Goal: Task Accomplishment & Management: Manage account settings

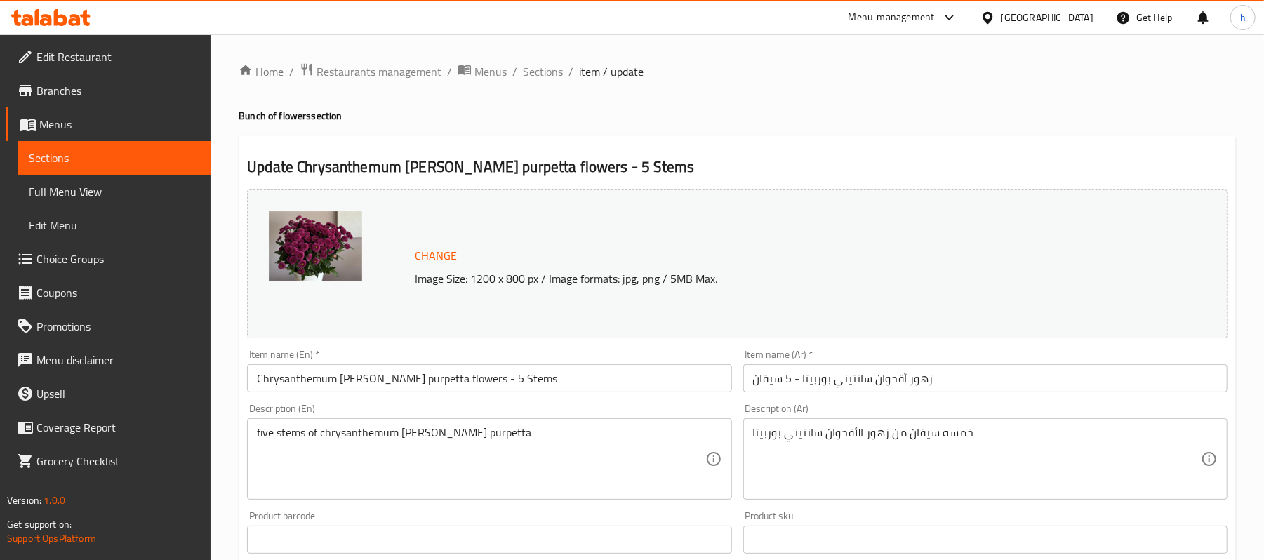
click at [1083, 10] on div "Bahrain" at bounding box center [1047, 17] width 93 height 15
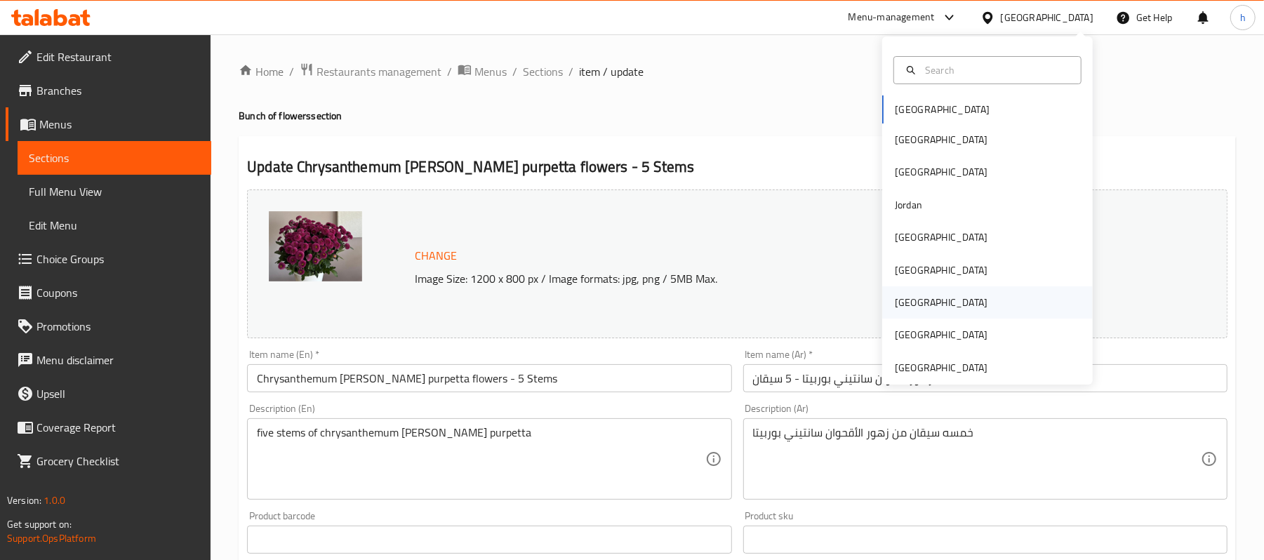
click at [909, 310] on div "[GEOGRAPHIC_DATA]" at bounding box center [940, 302] width 115 height 32
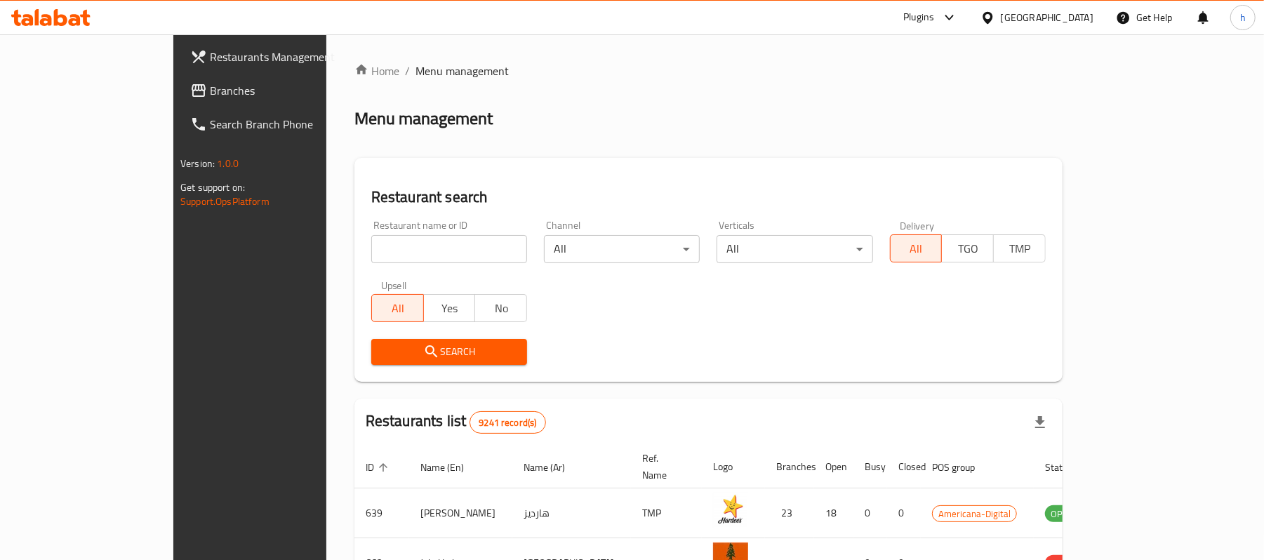
click at [1078, 18] on div "[GEOGRAPHIC_DATA]" at bounding box center [1047, 17] width 93 height 15
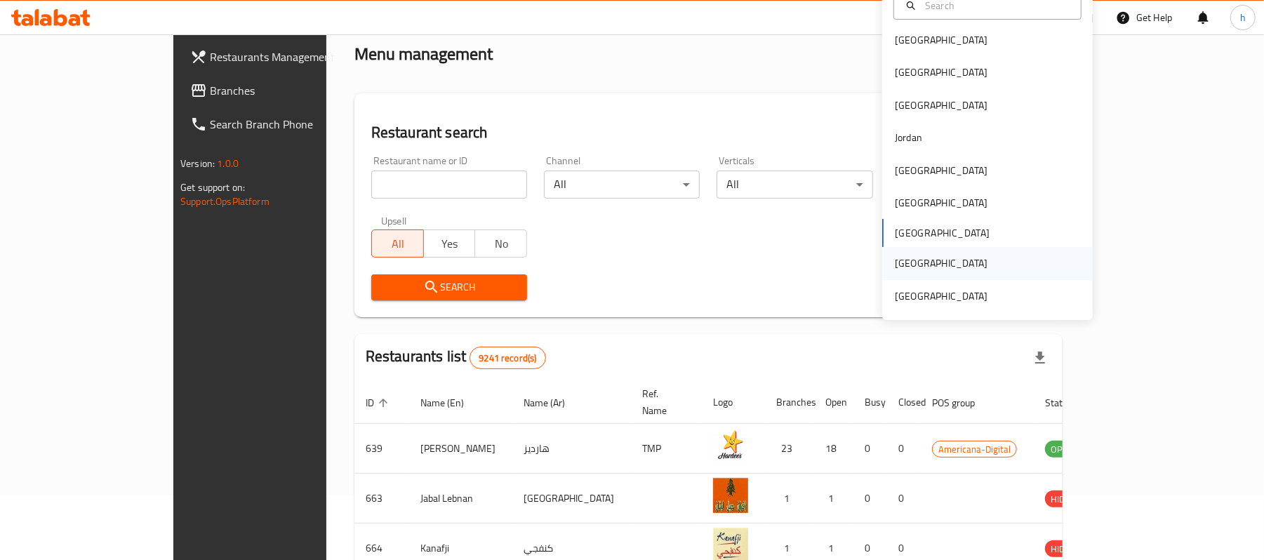
scroll to position [93, 0]
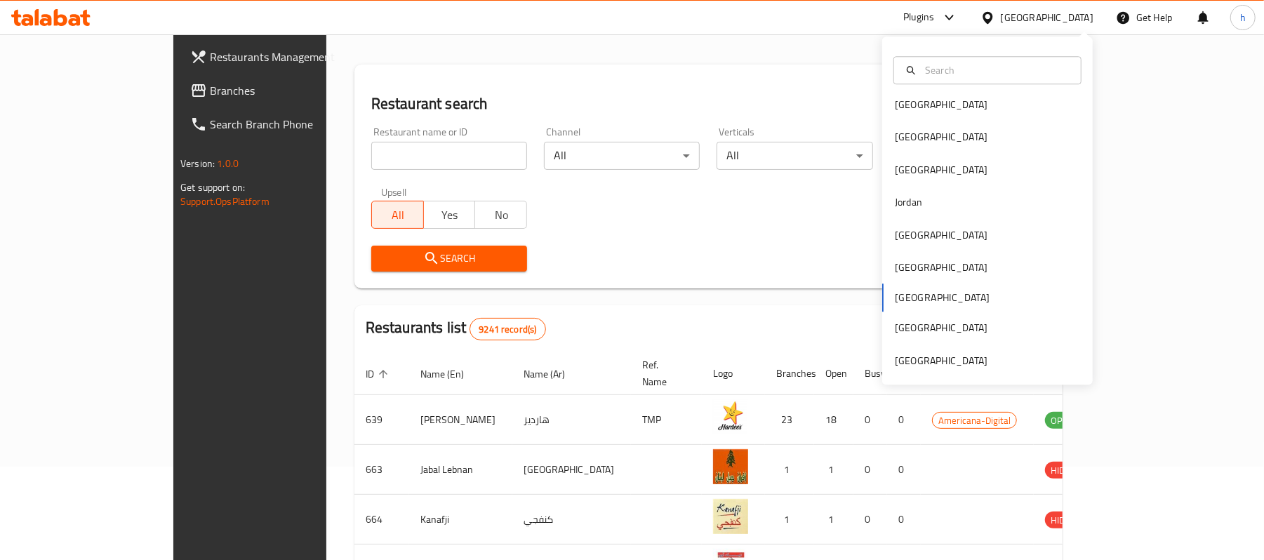
click at [912, 301] on div "Bahrain Egypt Iraq Jordan Kuwait Oman Qatar Saudi Arabia United Arab Emirates" at bounding box center [987, 232] width 210 height 288
click at [896, 295] on div "Bahrain Egypt Iraq Jordan Kuwait Oman Qatar Saudi Arabia United Arab Emirates" at bounding box center [987, 232] width 210 height 288
click at [672, 68] on div "Restaurant search Restaurant name or ID Restaurant name or ID Channel All ​ Ver…" at bounding box center [708, 177] width 708 height 224
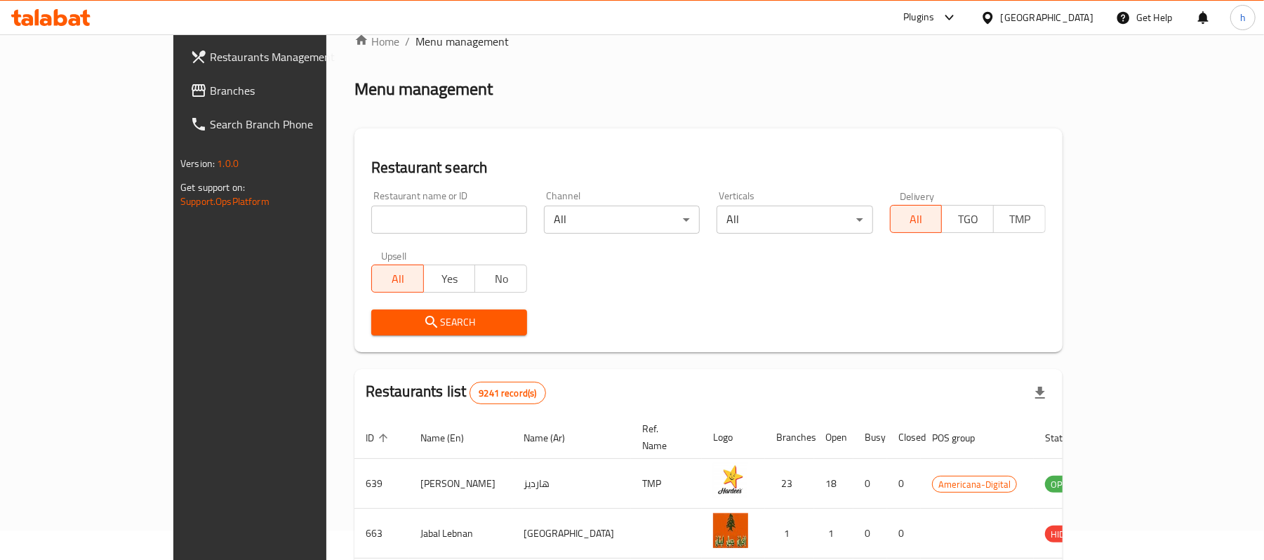
scroll to position [0, 0]
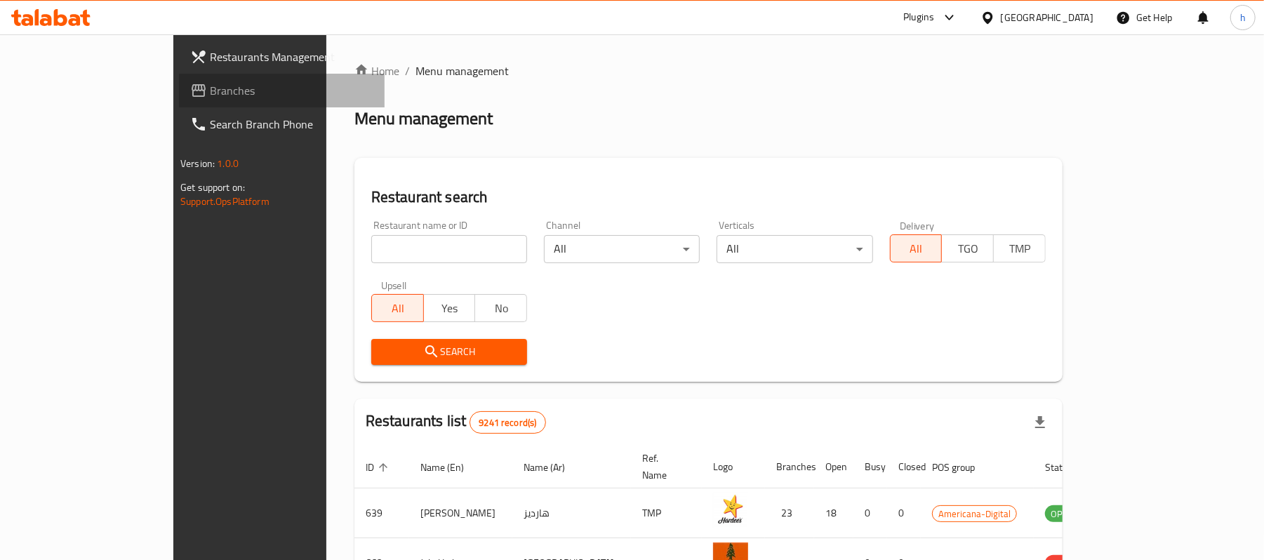
click at [210, 82] on span "Branches" at bounding box center [291, 90] width 163 height 17
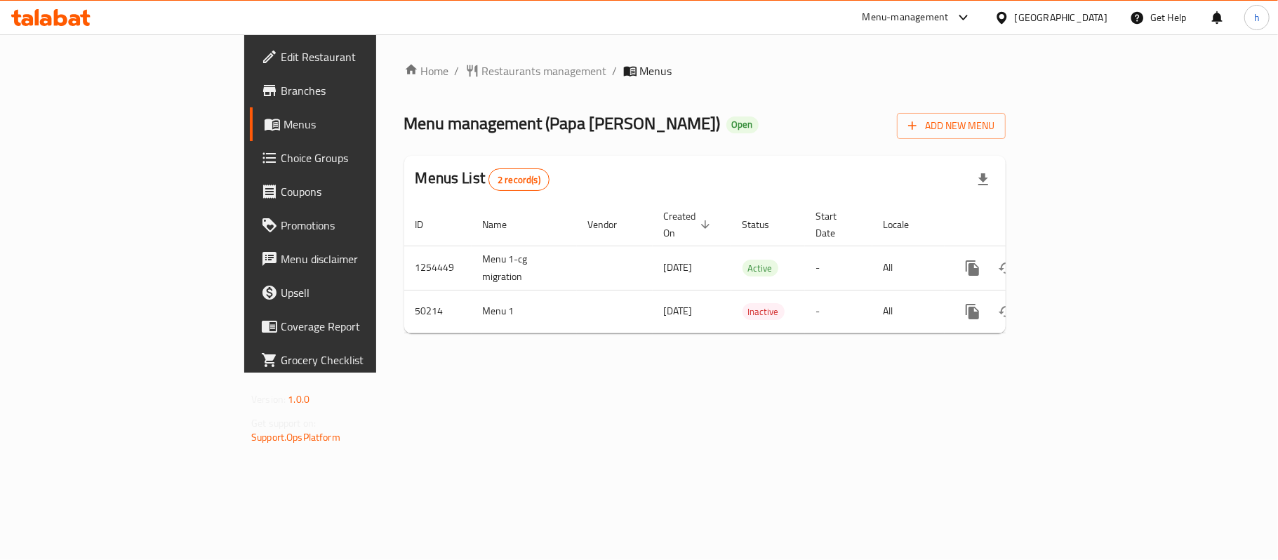
click at [747, 121] on div "Menu management ( Papa Kanafa ) Open Add New Menu" at bounding box center [704, 123] width 601 height 32
click at [635, 373] on div "Home / Restaurants management / Menus Menu management ( Papa Kanafa ) Open Add …" at bounding box center [704, 203] width 657 height 338
click at [281, 58] on span "Edit Restaurant" at bounding box center [364, 56] width 166 height 17
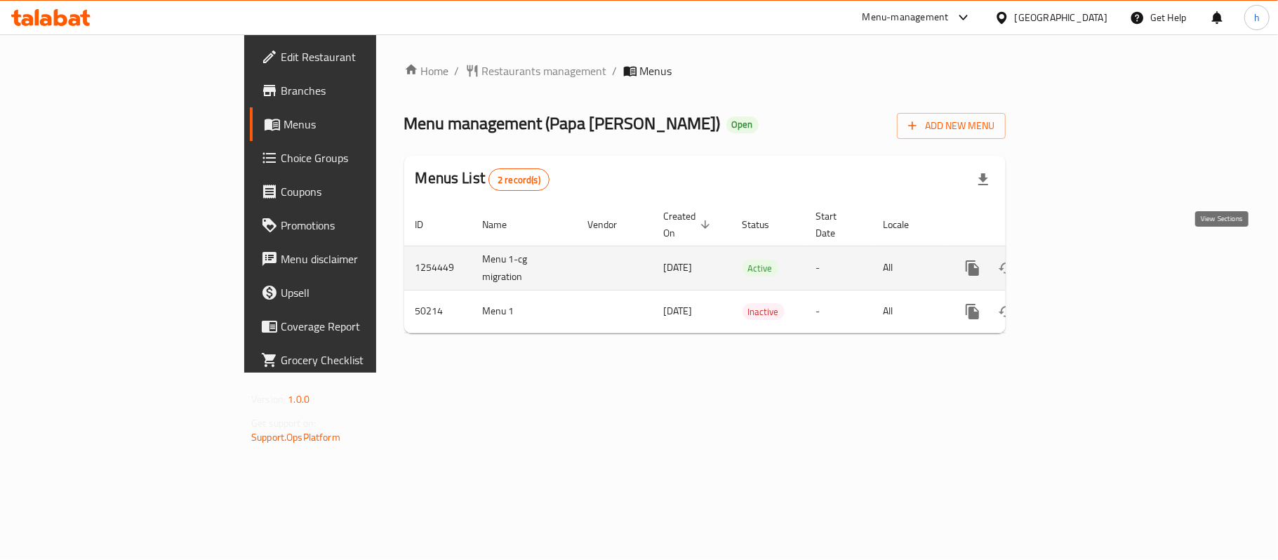
click at [1082, 261] on icon "enhanced table" at bounding box center [1073, 268] width 17 height 17
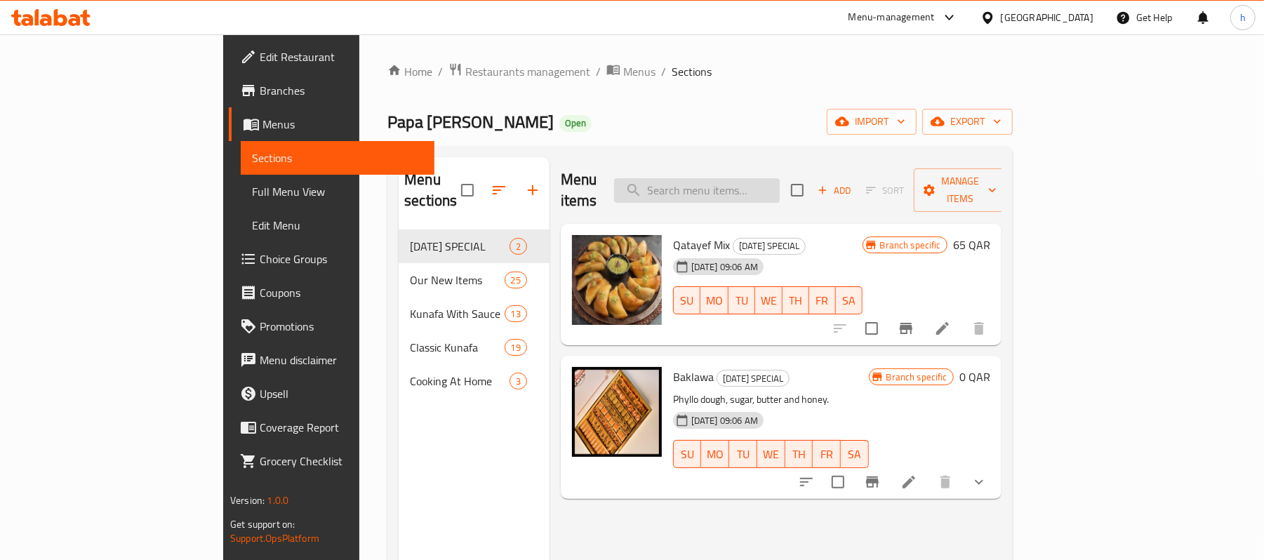
click at [759, 186] on input "search" at bounding box center [697, 190] width 166 height 25
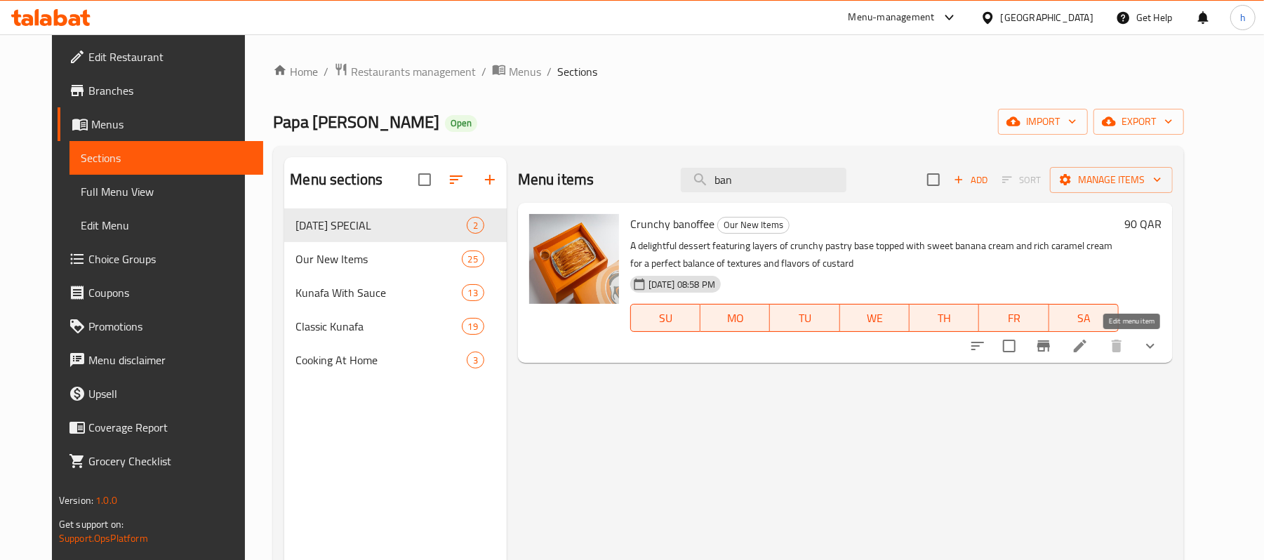
type input "ban"
click at [1088, 348] on icon at bounding box center [1079, 345] width 17 height 17
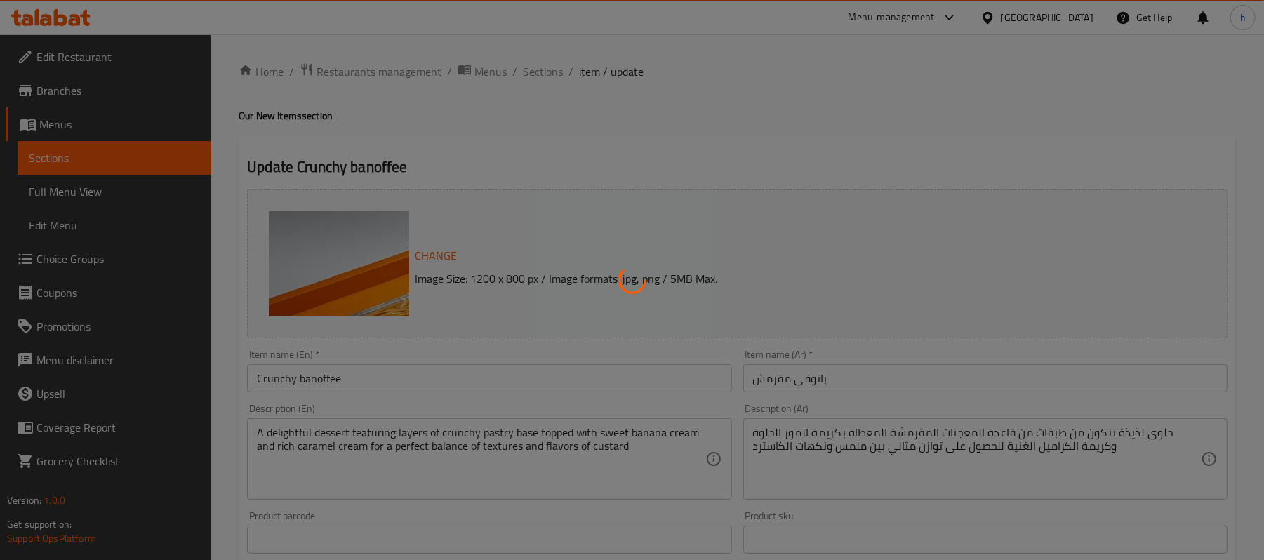
type input "الإضافات:"
type input "0"
type input "7"
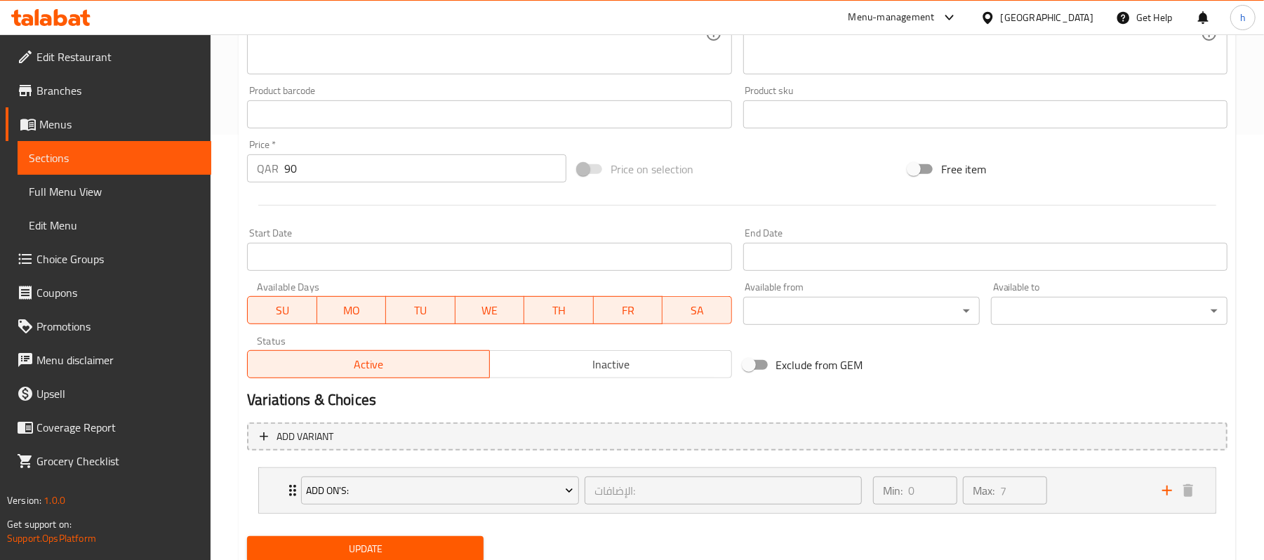
scroll to position [475, 0]
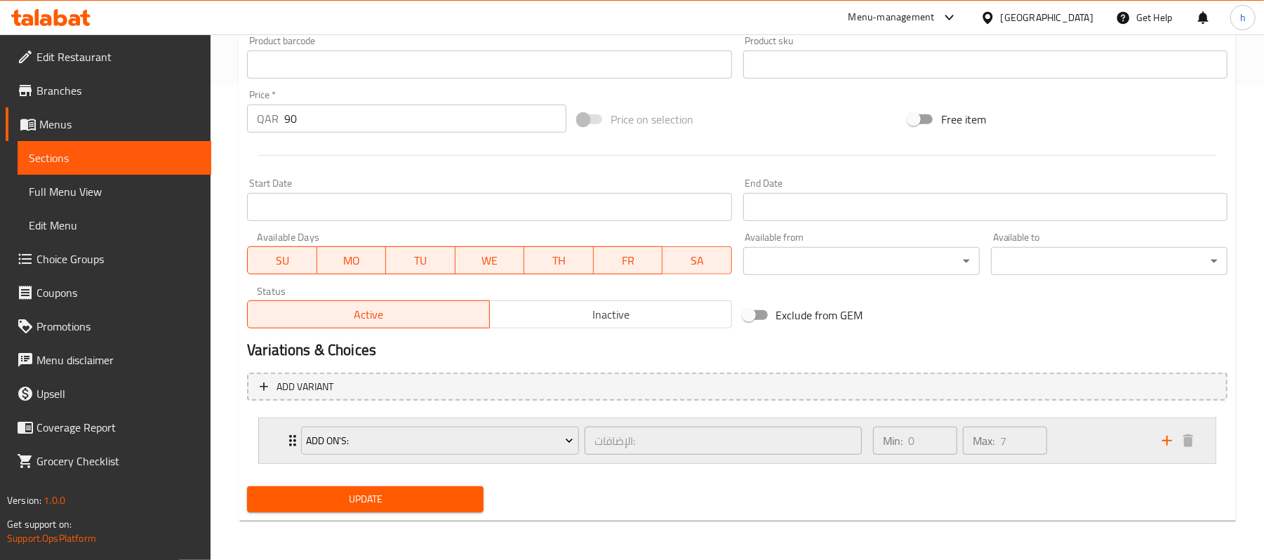
click at [1089, 438] on div "Min: 0 ​ Max: 7 ​" at bounding box center [1008, 440] width 289 height 45
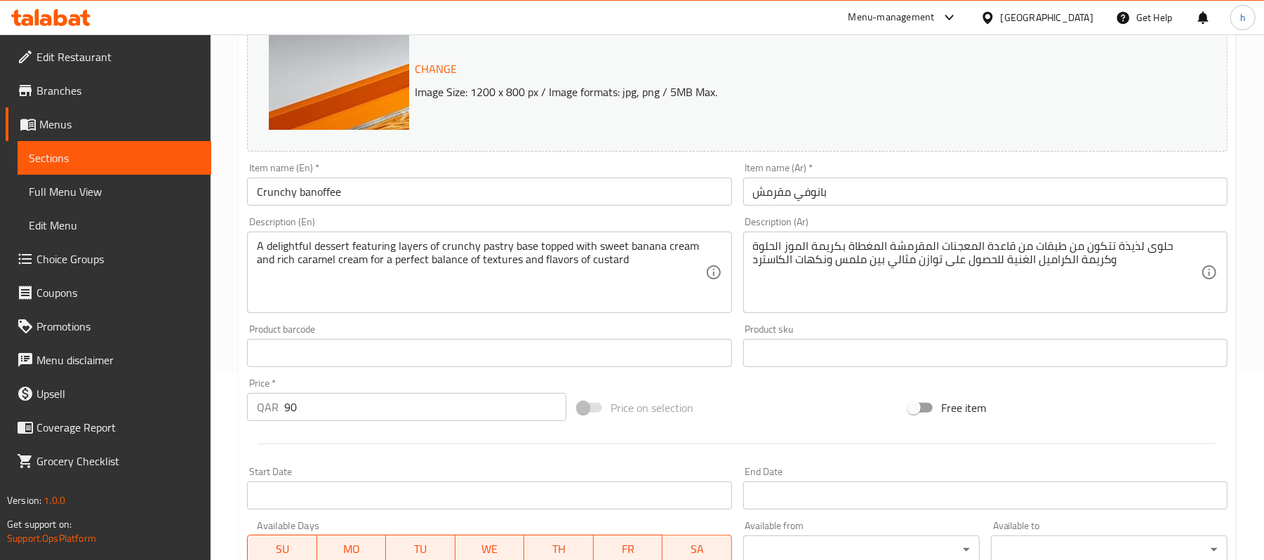
scroll to position [0, 0]
